Goal: Navigation & Orientation: Find specific page/section

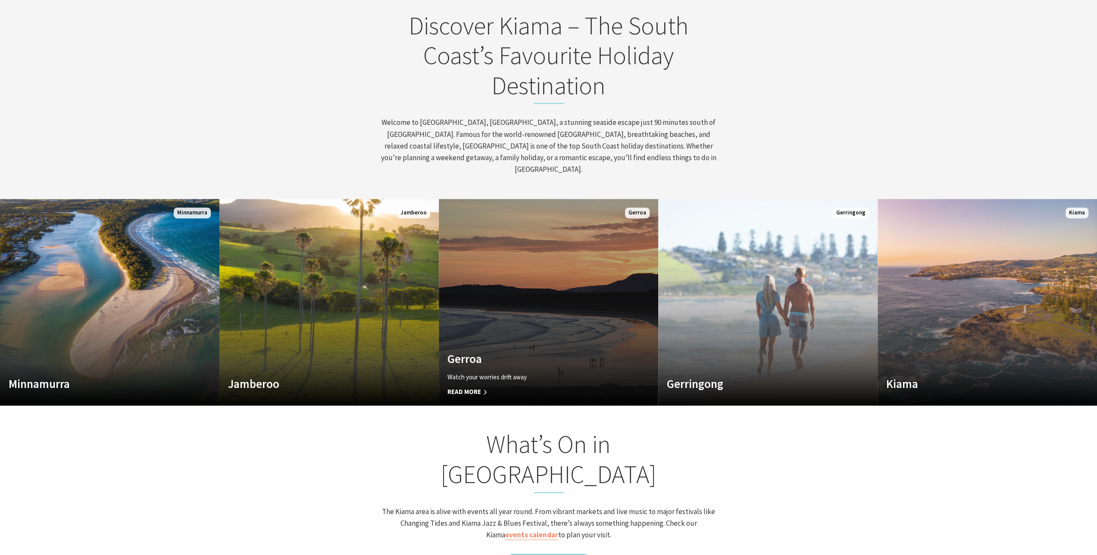
scroll to position [474, 0]
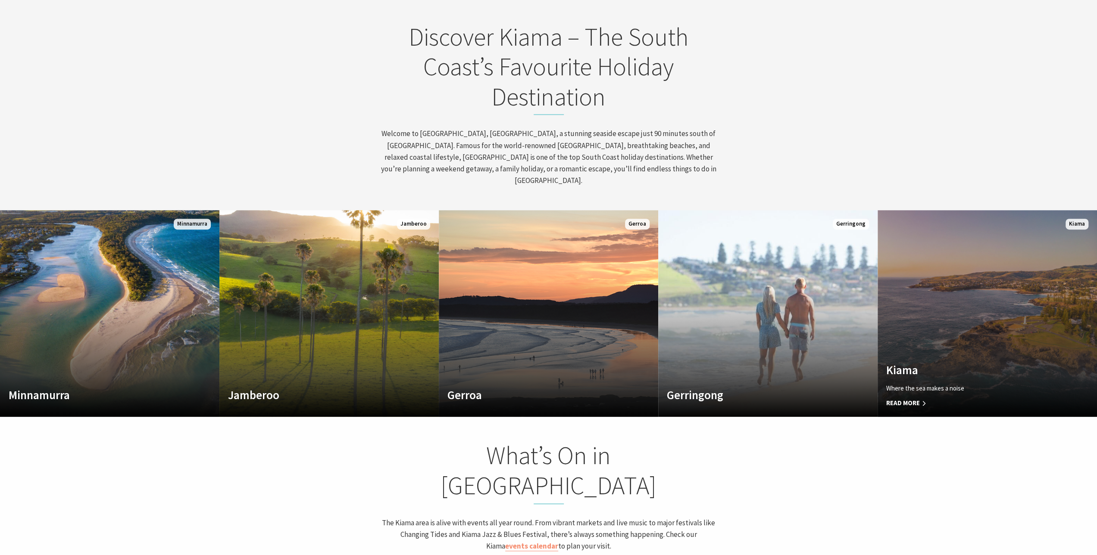
click at [1050, 230] on link "Custom Image Used Kiama Where the sea makes a noise Read More Kiama" at bounding box center [986, 313] width 219 height 207
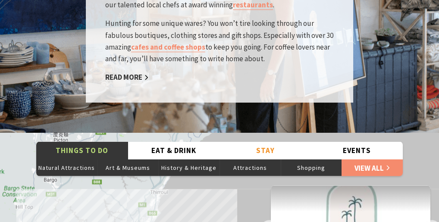
scroll to position [256, 446]
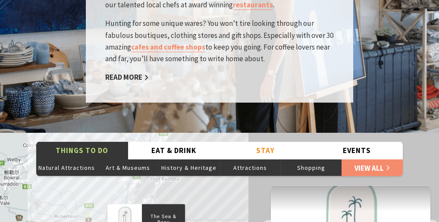
drag, startPoint x: 190, startPoint y: 171, endPoint x: 203, endPoint y: 93, distance: 79.9
click at [203, 93] on div "Home Explore Towns & Villages [GEOGRAPHIC_DATA] [GEOGRAPHIC_DATA] Where the sea…" at bounding box center [219, 53] width 439 height 3122
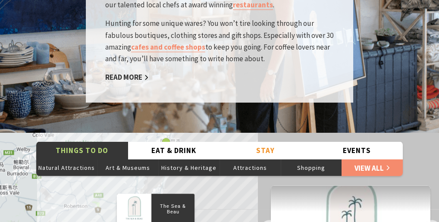
drag, startPoint x: 206, startPoint y: 165, endPoint x: 215, endPoint y: 147, distance: 19.3
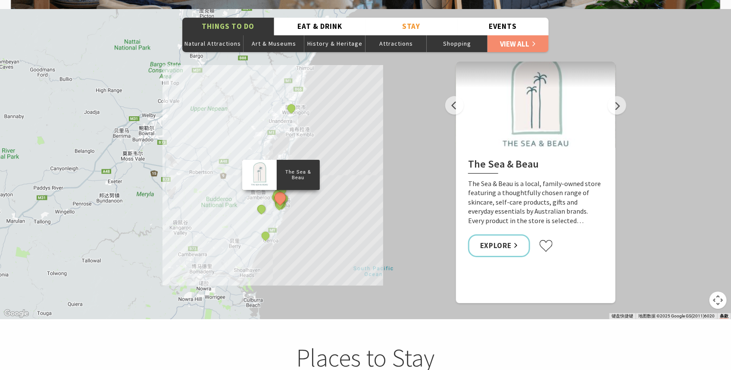
scroll to position [1520, 0]
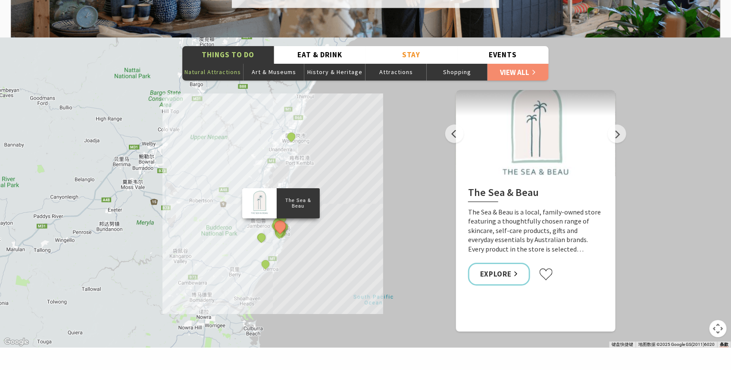
click at [216, 63] on button "Natural Attractions" at bounding box center [212, 71] width 61 height 17
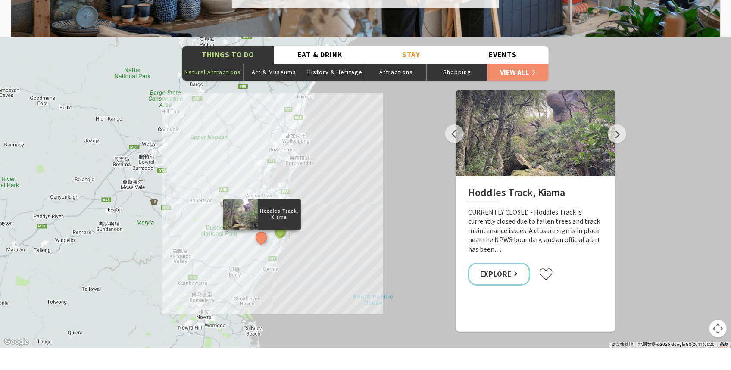
scroll to position [281, 739]
click at [619, 125] on button "Next" at bounding box center [617, 134] width 19 height 19
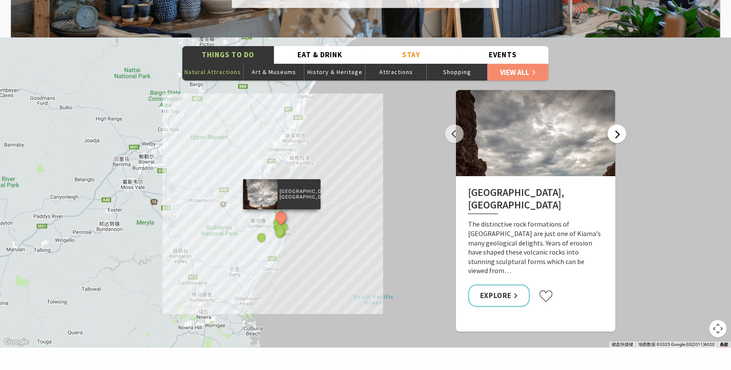
click at [620, 125] on button "Next" at bounding box center [617, 134] width 19 height 19
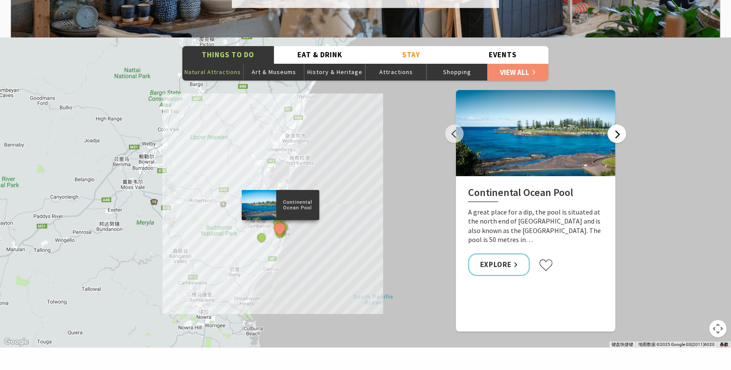
click at [621, 125] on button "Next" at bounding box center [617, 134] width 19 height 19
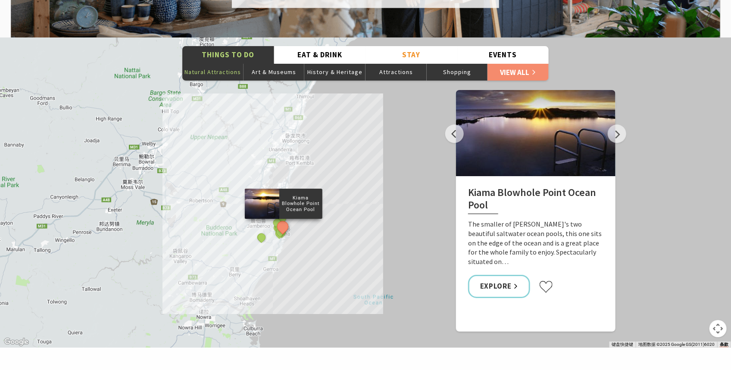
click at [621, 129] on div "[GEOGRAPHIC_DATA], [GEOGRAPHIC_DATA], [GEOGRAPHIC_DATA] [GEOGRAPHIC_DATA] [GEOG…" at bounding box center [365, 192] width 731 height 310
click at [620, 125] on button "Next" at bounding box center [617, 134] width 19 height 19
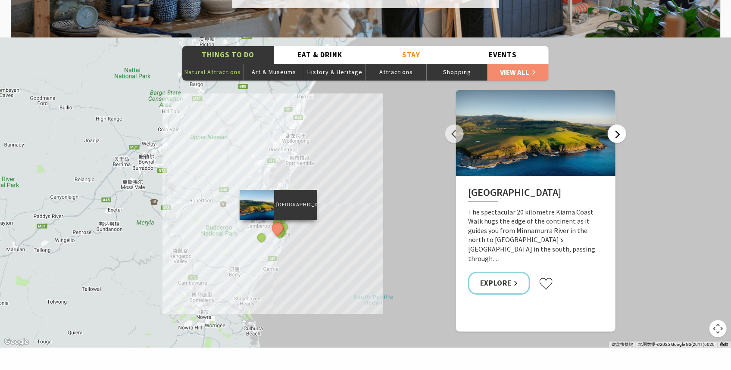
click at [617, 125] on button "Next" at bounding box center [617, 134] width 19 height 19
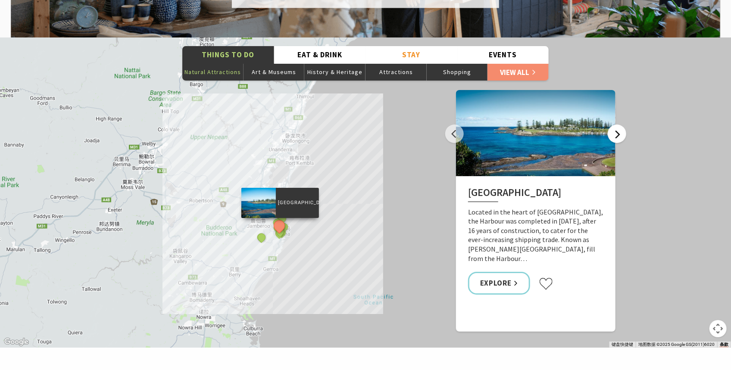
click at [617, 125] on button "Next" at bounding box center [617, 134] width 19 height 19
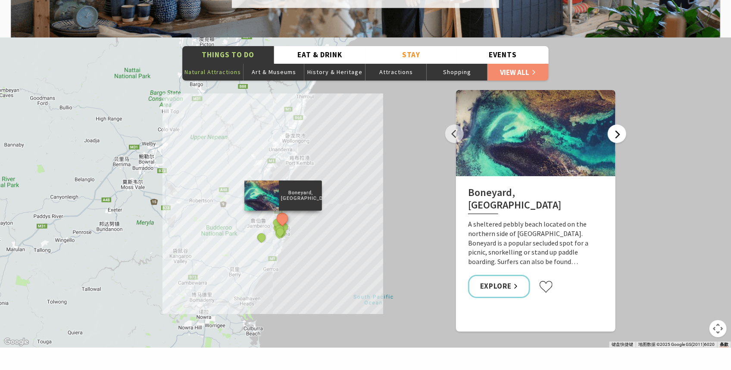
click at [615, 125] on button "Next" at bounding box center [617, 134] width 19 height 19
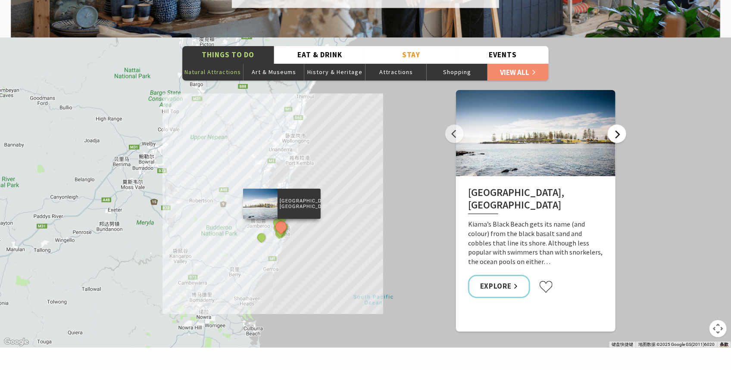
click at [615, 125] on button "Next" at bounding box center [617, 134] width 19 height 19
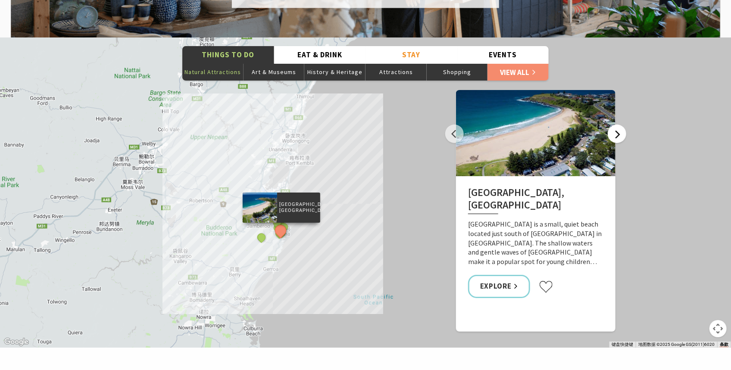
click at [614, 125] on button "Next" at bounding box center [617, 134] width 19 height 19
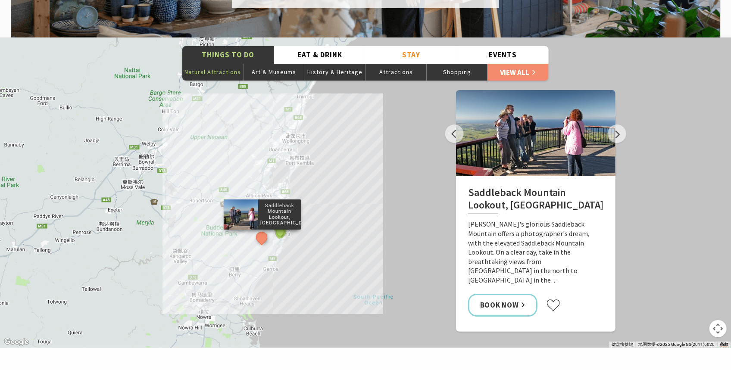
click at [611, 127] on div at bounding box center [535, 133] width 159 height 86
click at [616, 125] on button "Next" at bounding box center [617, 134] width 19 height 19
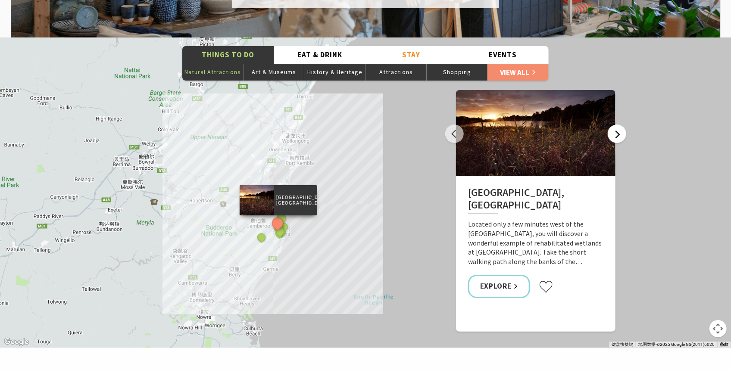
click at [616, 125] on button "Next" at bounding box center [617, 134] width 19 height 19
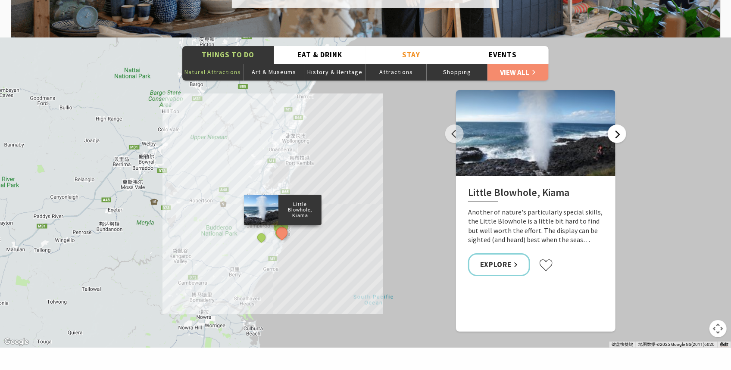
click at [617, 125] on button "Next" at bounding box center [617, 134] width 19 height 19
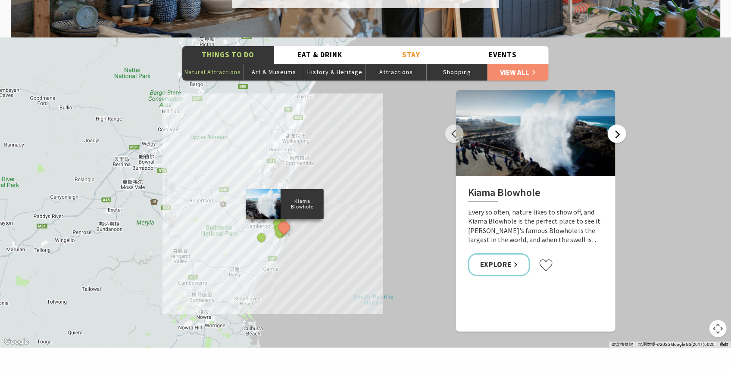
click at [612, 125] on button "Next" at bounding box center [617, 134] width 19 height 19
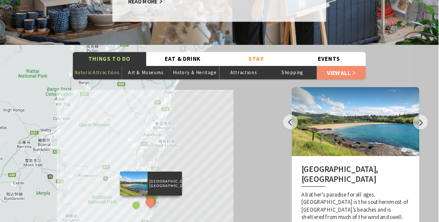
scroll to position [256, 446]
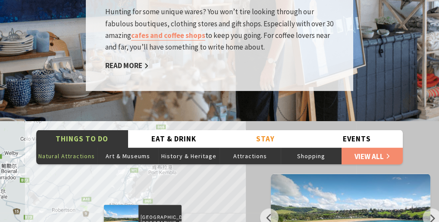
drag, startPoint x: 197, startPoint y: 169, endPoint x: 207, endPoint y: 75, distance: 94.1
click at [207, 75] on div "Home Explore Towns & Villages [GEOGRAPHIC_DATA] [GEOGRAPHIC_DATA] Where the sea…" at bounding box center [219, 41] width 439 height 3122
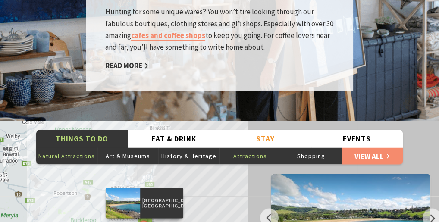
click at [238, 147] on button "Attractions" at bounding box center [249, 155] width 61 height 17
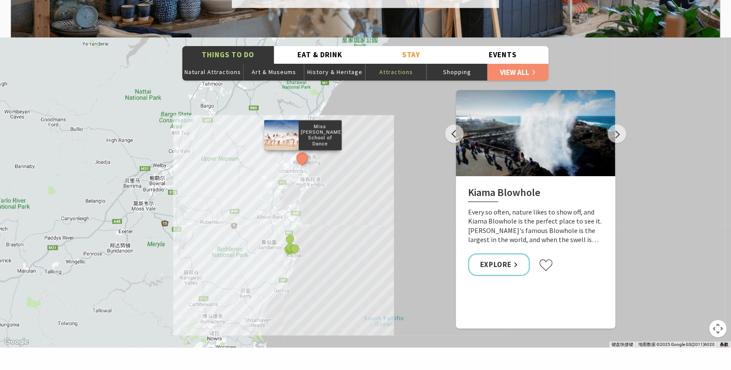
scroll to position [281, 739]
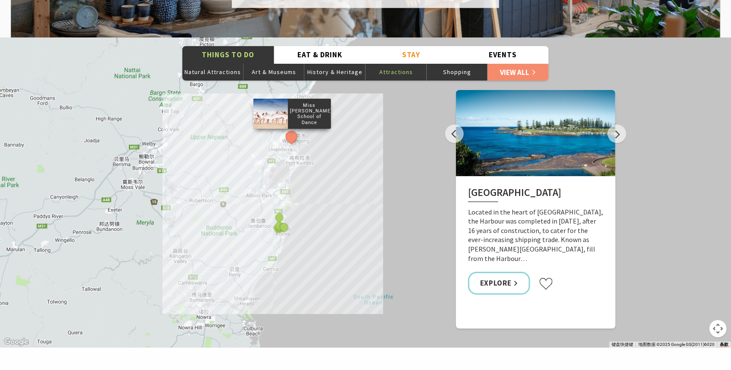
click at [402, 63] on button "Attractions" at bounding box center [395, 71] width 61 height 17
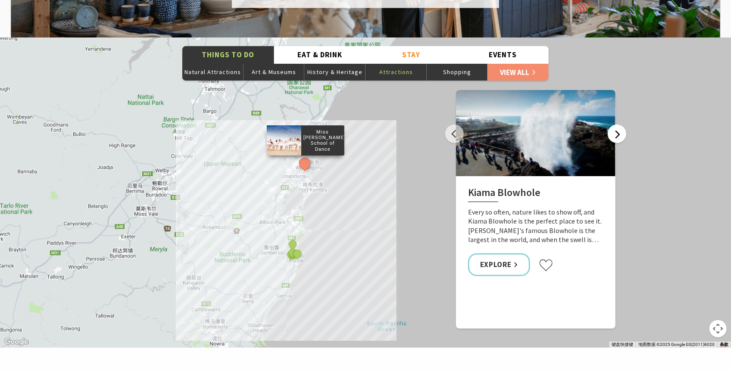
click at [618, 125] on button "Next" at bounding box center [617, 134] width 19 height 19
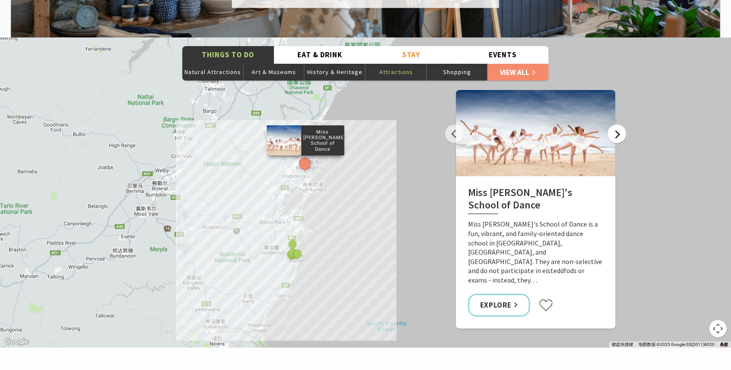
click at [619, 125] on button "Next" at bounding box center [617, 134] width 19 height 19
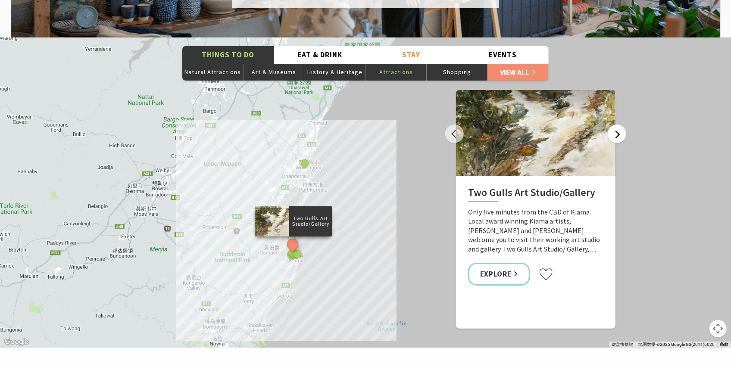
click at [619, 125] on button "Next" at bounding box center [617, 134] width 19 height 19
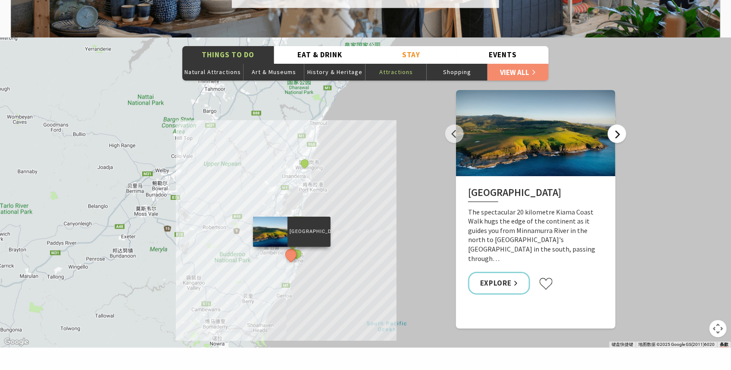
click at [619, 125] on button "Next" at bounding box center [617, 134] width 19 height 19
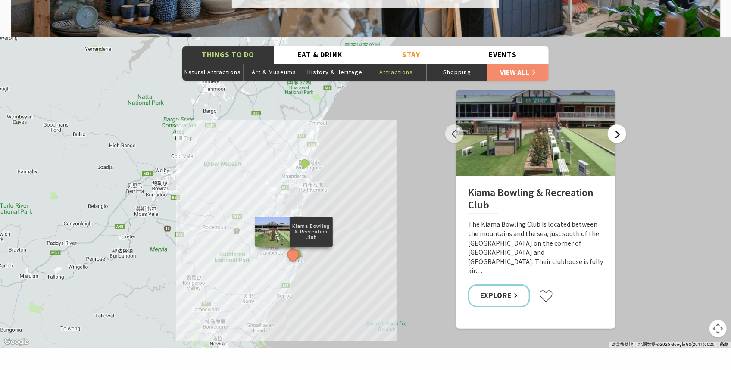
click at [617, 125] on button "Next" at bounding box center [617, 134] width 19 height 19
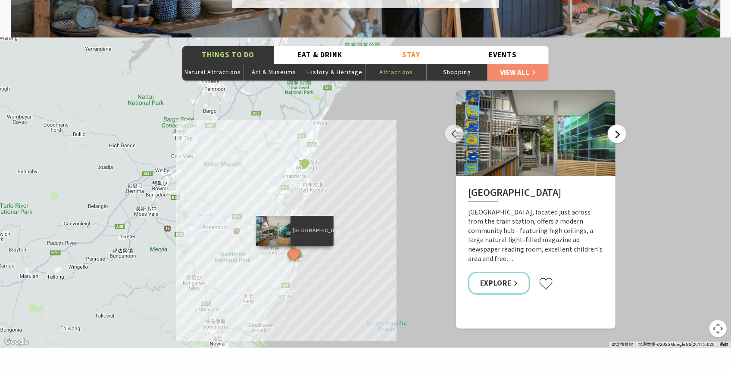
click at [617, 125] on button "Next" at bounding box center [617, 134] width 19 height 19
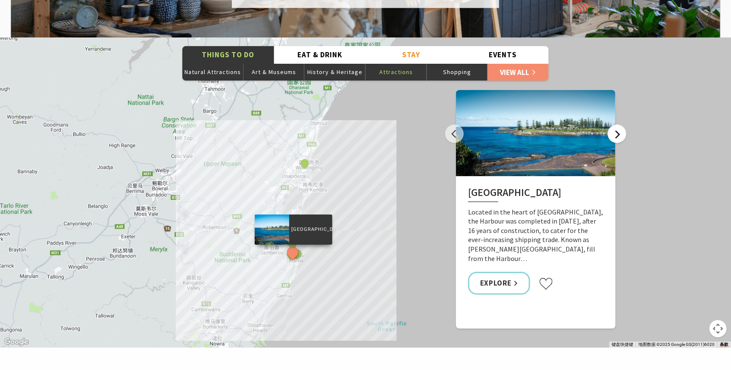
click at [617, 125] on button "Next" at bounding box center [617, 134] width 19 height 19
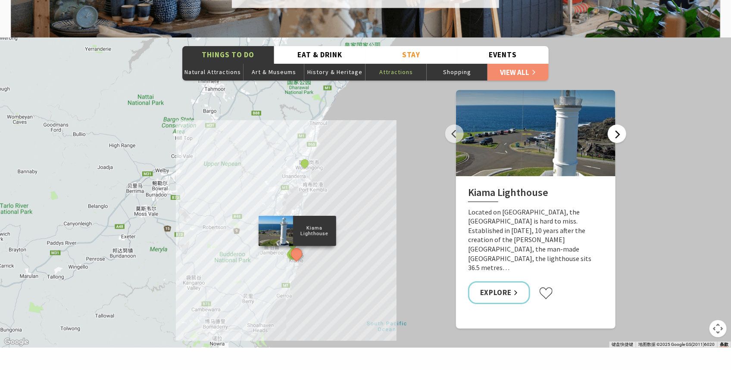
click at [615, 125] on button "Next" at bounding box center [617, 134] width 19 height 19
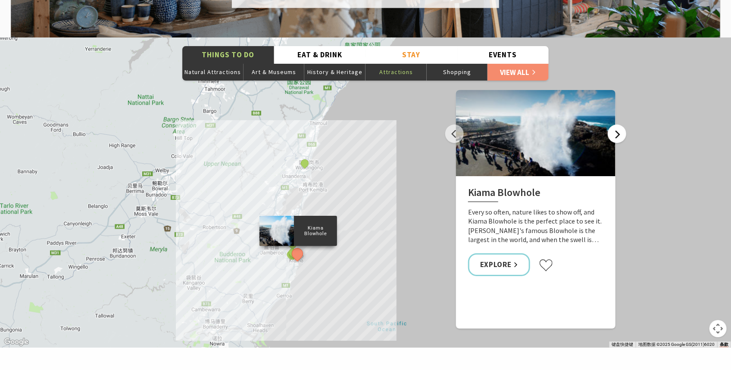
click at [614, 125] on button "Next" at bounding box center [617, 134] width 19 height 19
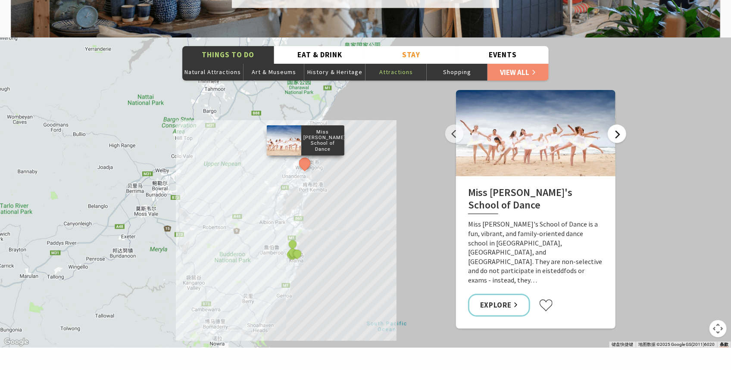
click at [611, 125] on button "Next" at bounding box center [617, 134] width 19 height 19
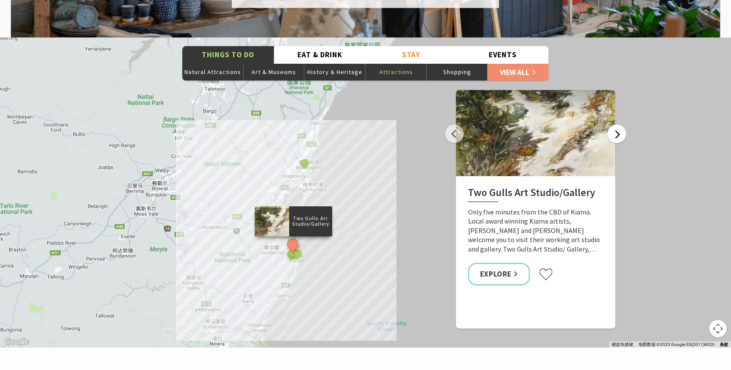
click at [620, 125] on button "Next" at bounding box center [617, 134] width 19 height 19
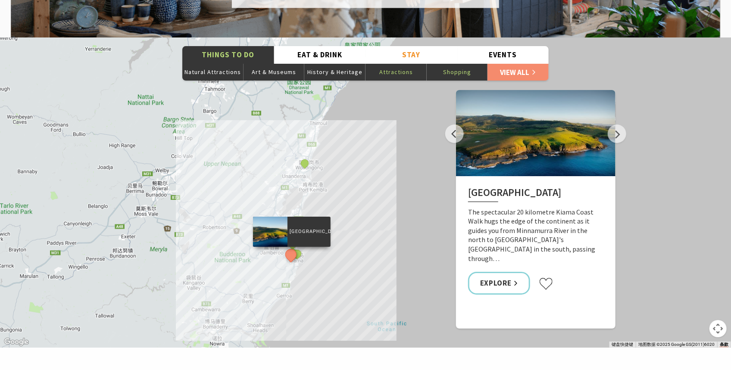
click at [441, 63] on button "Shopping" at bounding box center [457, 71] width 61 height 17
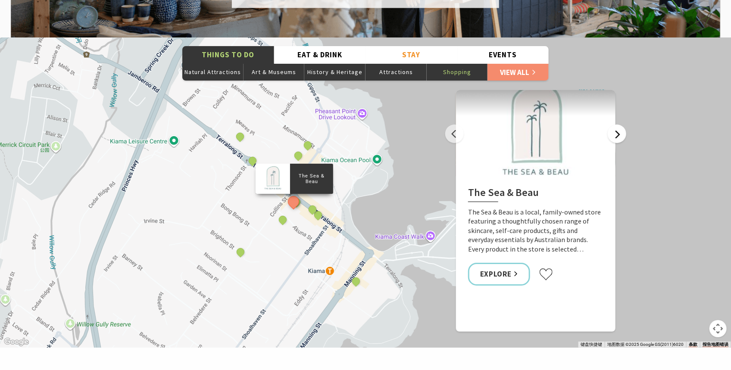
click at [614, 125] on button "Next" at bounding box center [617, 134] width 19 height 19
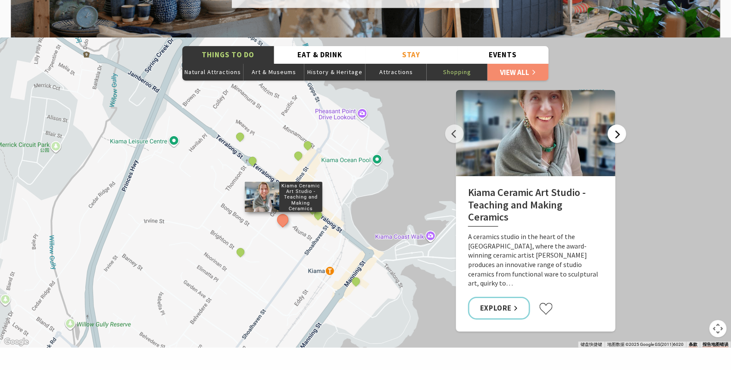
click at [614, 125] on button "Next" at bounding box center [617, 134] width 19 height 19
